Goal: Find specific page/section: Find specific page/section

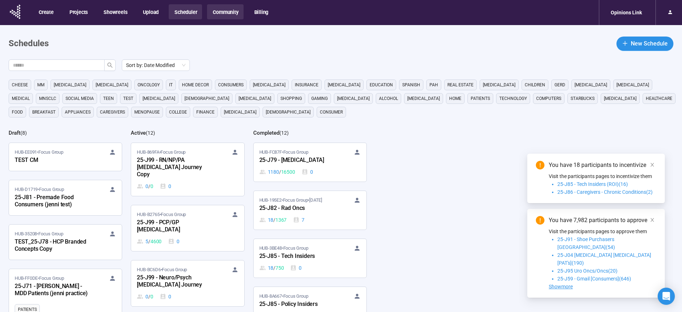
click at [230, 13] on button "Community" at bounding box center [225, 11] width 36 height 15
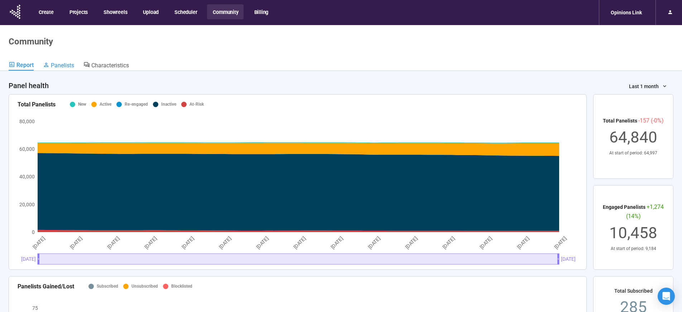
click at [59, 65] on span "Panelists" at bounding box center [62, 65] width 23 height 7
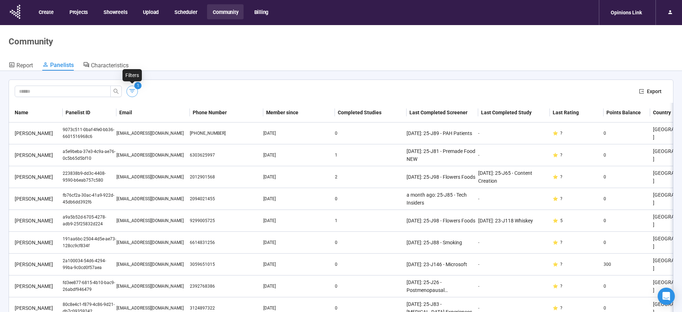
click at [131, 93] on icon "button" at bounding box center [132, 90] width 7 height 7
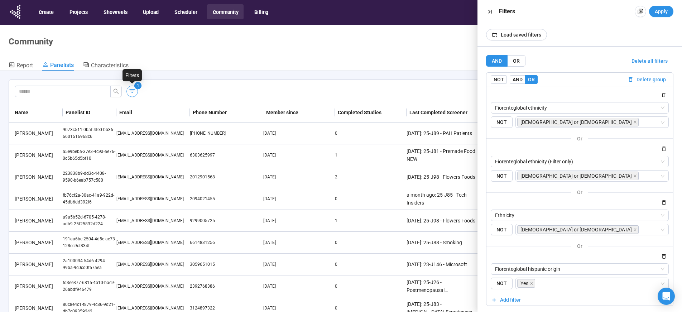
click at [131, 93] on icon "button" at bounding box center [132, 90] width 7 height 7
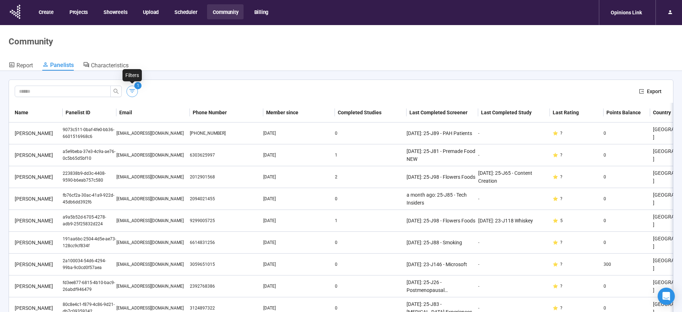
click at [131, 93] on icon "button" at bounding box center [132, 90] width 7 height 7
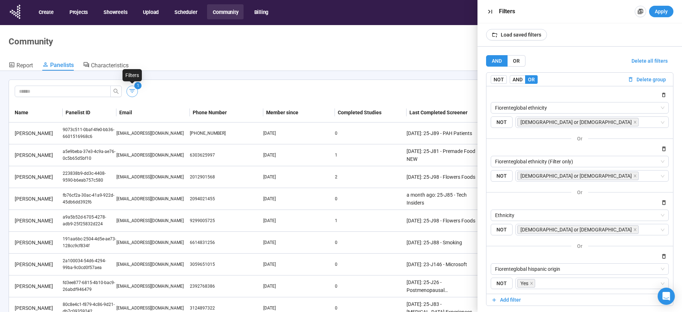
click at [131, 93] on icon "button" at bounding box center [132, 90] width 7 height 7
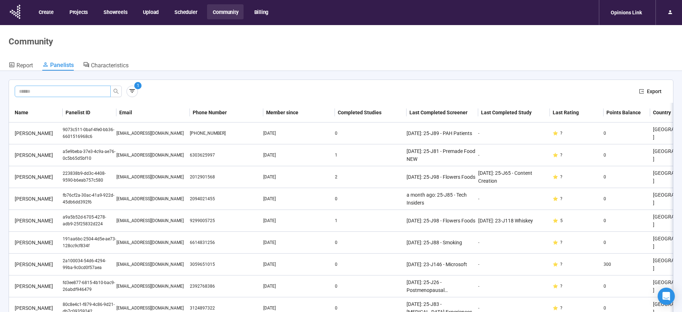
click at [76, 92] on input "text" at bounding box center [60, 91] width 82 height 8
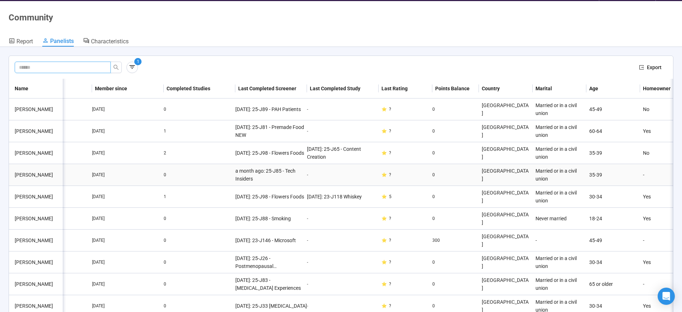
scroll to position [0, 265]
